Goal: Obtain resource: Download file/media

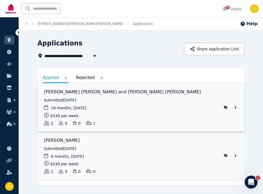
click at [165, 104] on link "View application: Syed Nadeem Uddin and Mohammed kashif Naveed" at bounding box center [141, 107] width 207 height 48
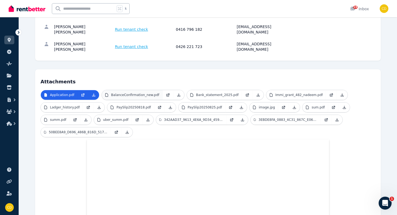
scroll to position [86, 0]
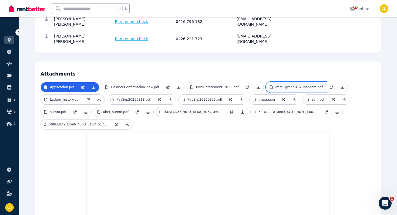
click at [263, 85] on p "Immi_grant_482_nadeem.pdf" at bounding box center [298, 87] width 47 height 4
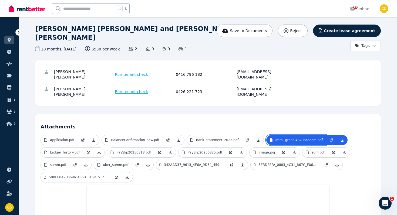
scroll to position [28, 0]
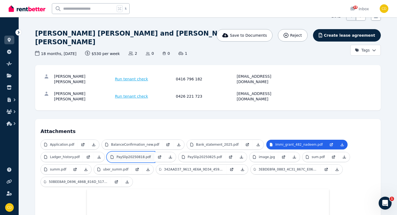
click at [138, 155] on p "PaySlip20250818.pdf" at bounding box center [133, 157] width 34 height 4
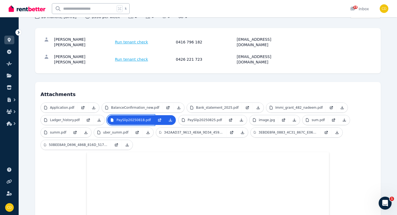
scroll to position [60, 0]
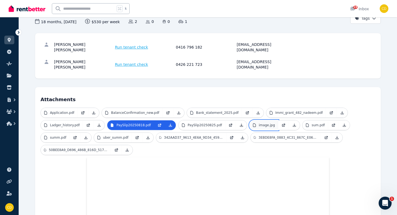
click at [259, 123] on p "image.jpg" at bounding box center [267, 125] width 16 height 4
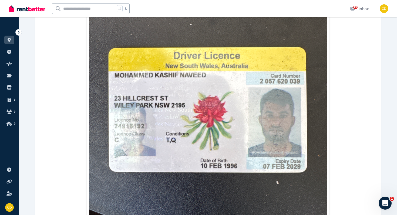
scroll to position [288, 0]
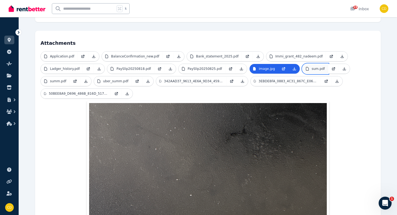
click at [263, 67] on p "sum.pdf" at bounding box center [317, 69] width 13 height 4
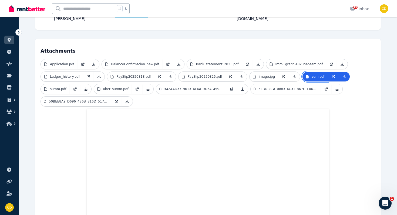
scroll to position [107, 0]
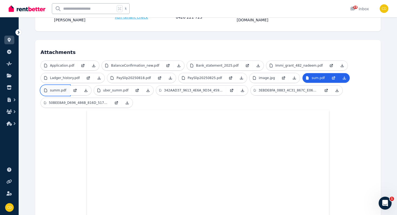
click at [68, 86] on link "summ.pdf" at bounding box center [55, 91] width 29 height 10
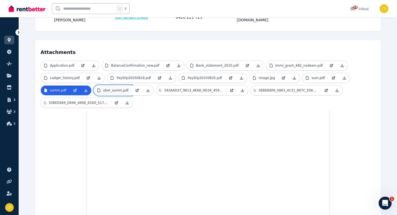
click at [111, 88] on p "uber_summ.pdf" at bounding box center [115, 90] width 25 height 4
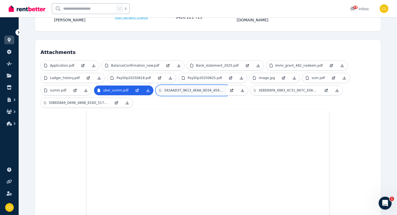
click at [189, 86] on link "342AAD37_9613_4E6A_9D34_459EEF1023E3.png" at bounding box center [191, 91] width 70 height 10
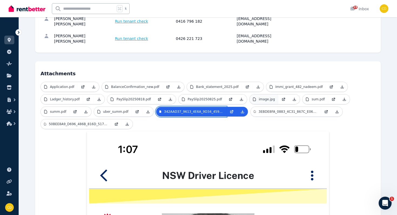
scroll to position [78, 0]
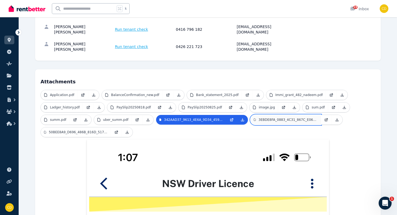
click at [263, 118] on p "3EBDE8FA_0883_4C31_867C_E06125986874.png" at bounding box center [287, 120] width 59 height 4
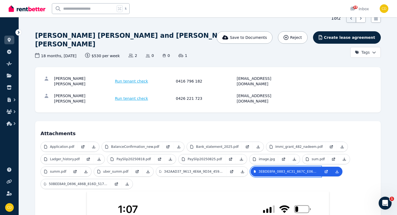
scroll to position [1, 0]
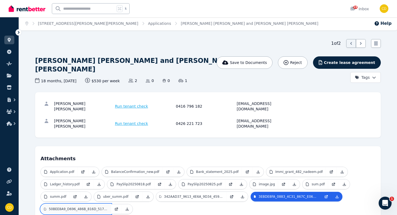
click at [89, 193] on p "50BEE8A9_D696_486B_816D_517BF8791C59.png" at bounding box center [78, 209] width 59 height 4
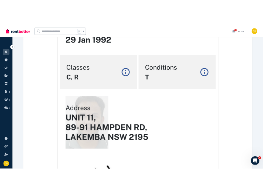
scroll to position [364, 0]
